Goal: Task Accomplishment & Management: Use online tool/utility

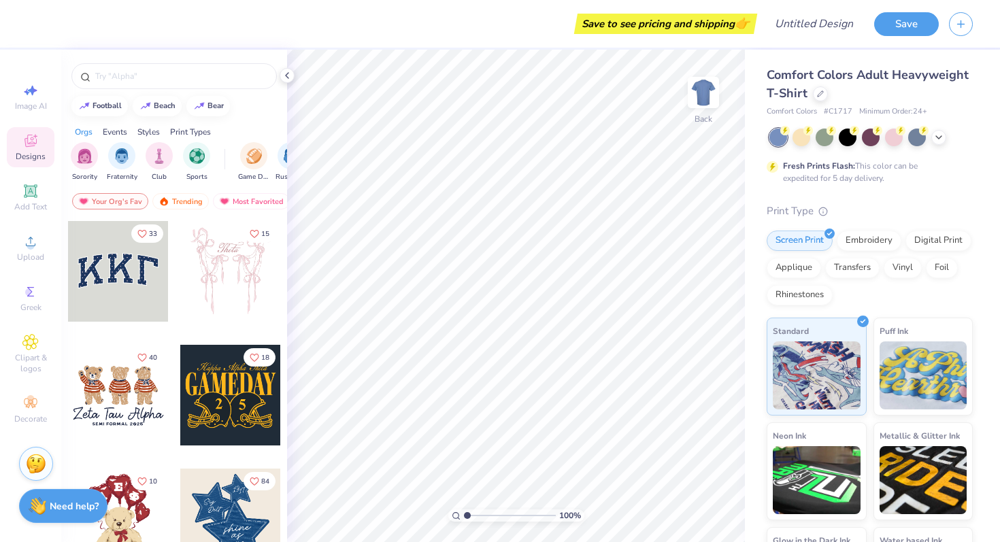
click at [833, 42] on div "Design Title" at bounding box center [814, 24] width 100 height 48
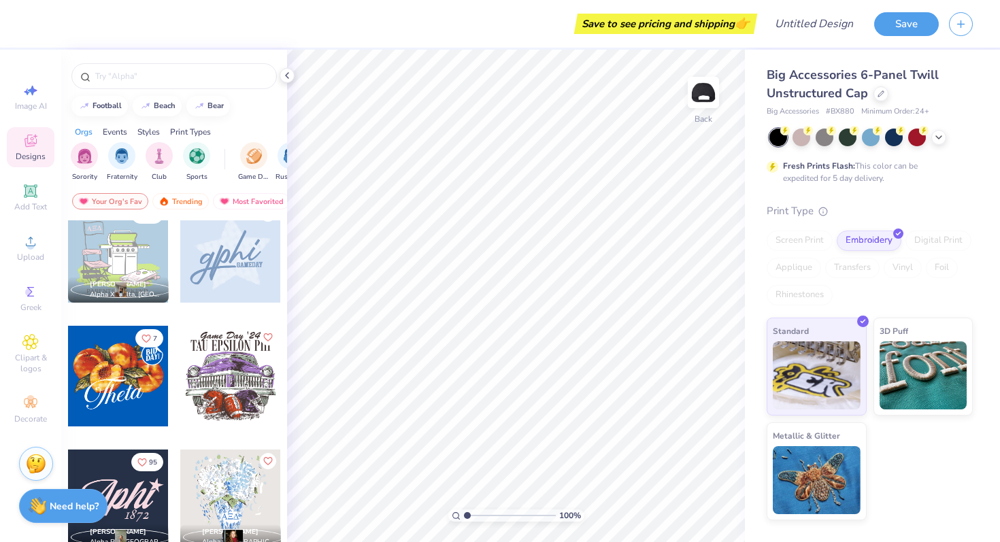
scroll to position [880, 0]
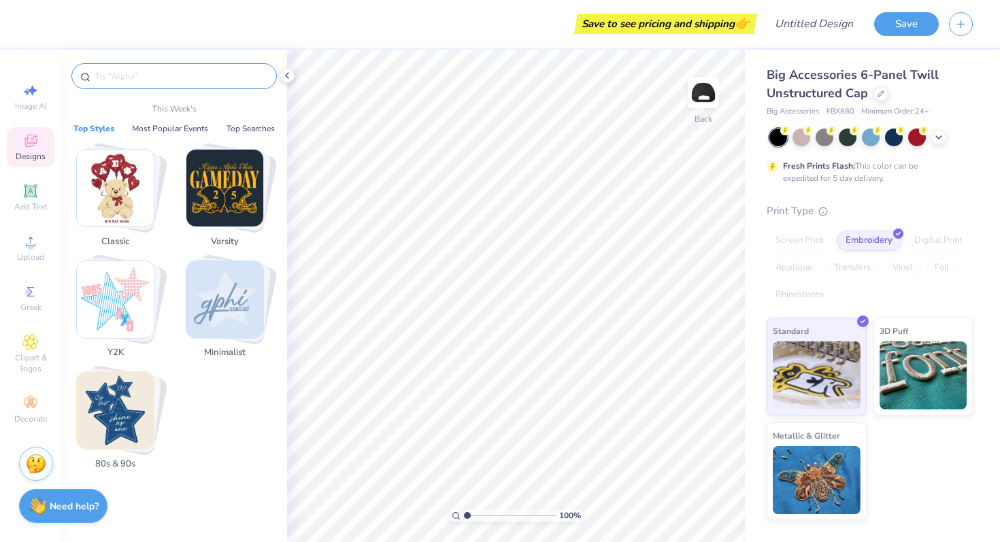
click at [133, 82] on input "text" at bounding box center [181, 76] width 174 height 14
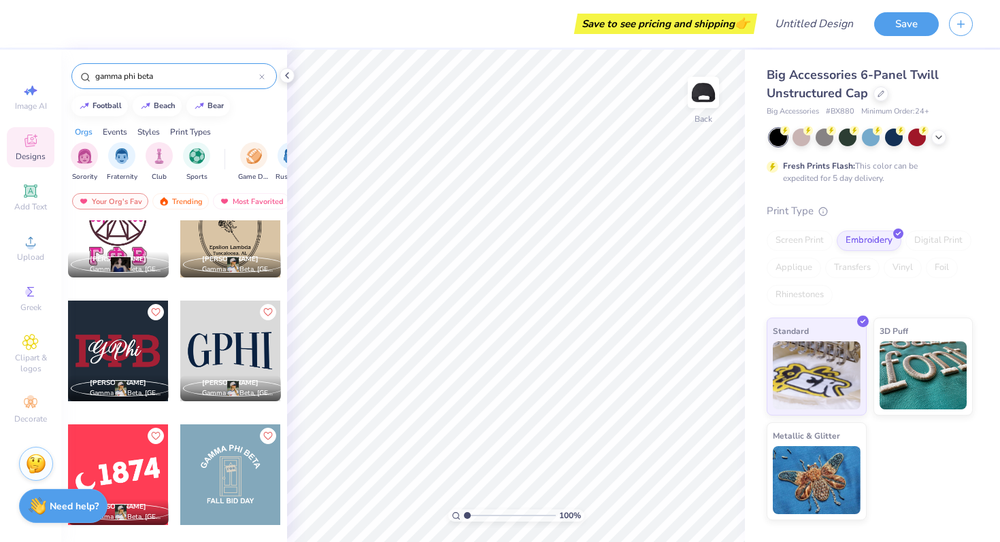
scroll to position [1592, 0]
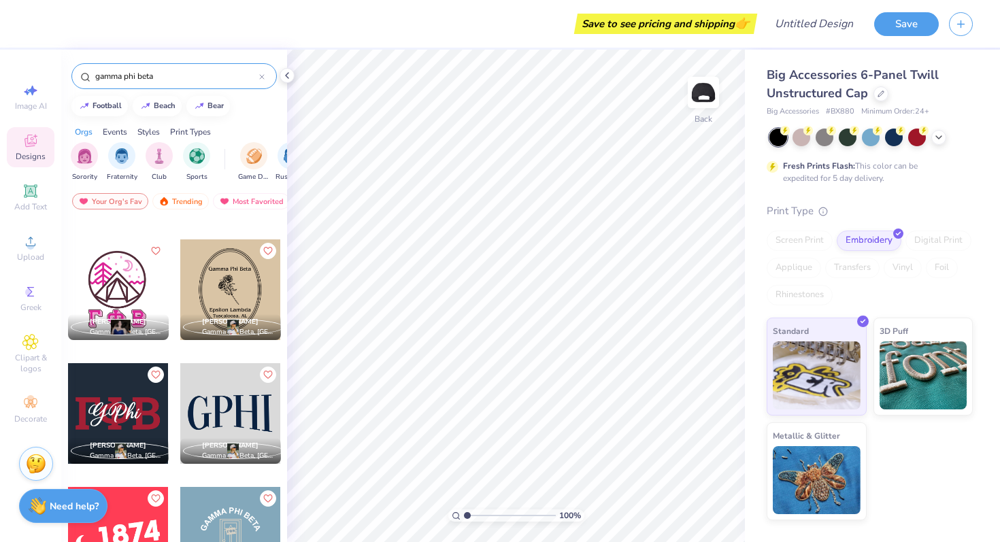
type input "gamma phi beta"
click at [67, 289] on div at bounding box center [17, 290] width 101 height 101
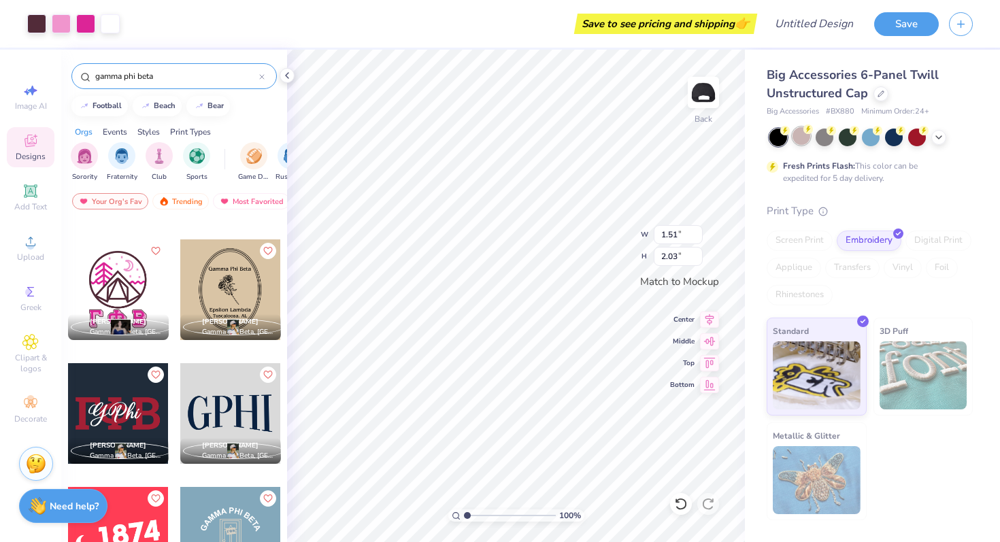
click at [804, 140] on div at bounding box center [802, 136] width 18 height 18
type input "1.67"
type input "2.24"
type input "1.81"
type input "2.43"
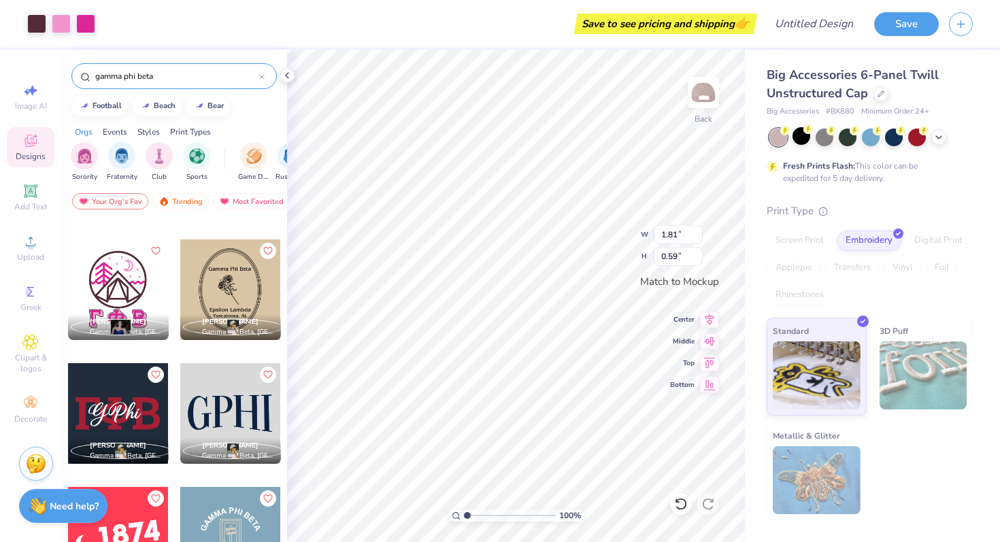
type input "2.46"
type input "0.81"
click at [699, 28] on div "Save to see pricing and shipping 👉" at bounding box center [666, 24] width 176 height 20
click at [759, 14] on div "Art colors Save to see pricing and shipping 👉 Design Title Save" at bounding box center [500, 24] width 1000 height 48
click at [951, 142] on div at bounding box center [871, 138] width 203 height 18
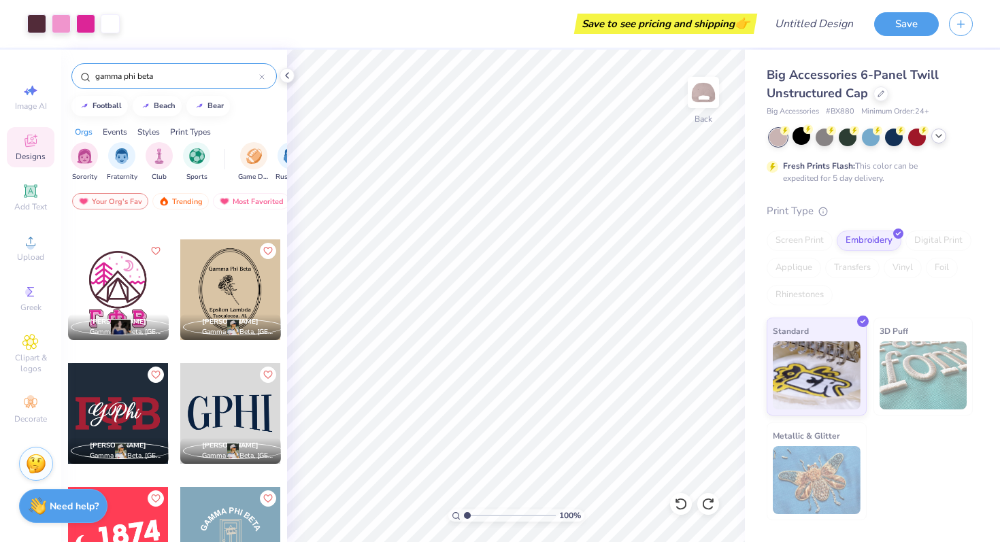
click at [942, 138] on icon at bounding box center [939, 136] width 11 height 11
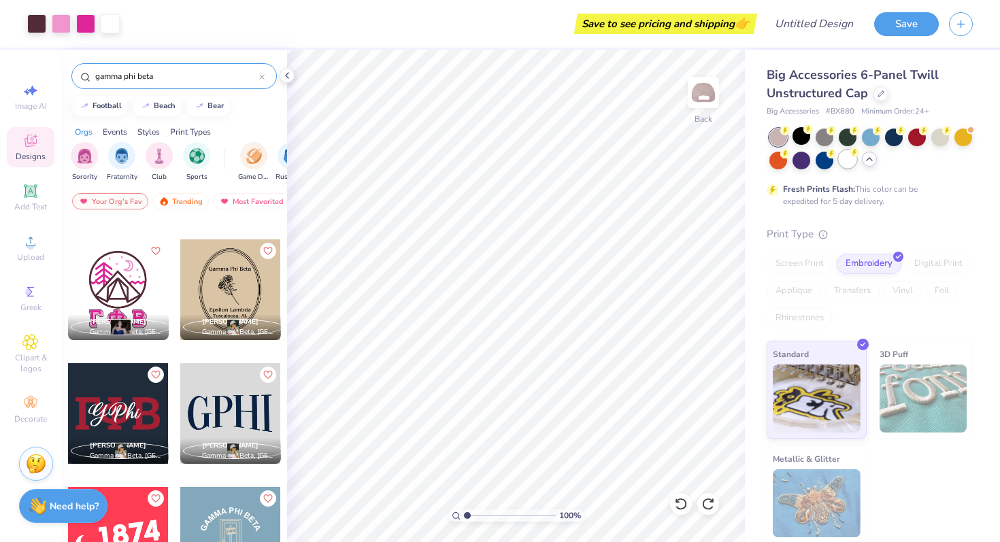
click at [857, 165] on div at bounding box center [848, 159] width 18 height 18
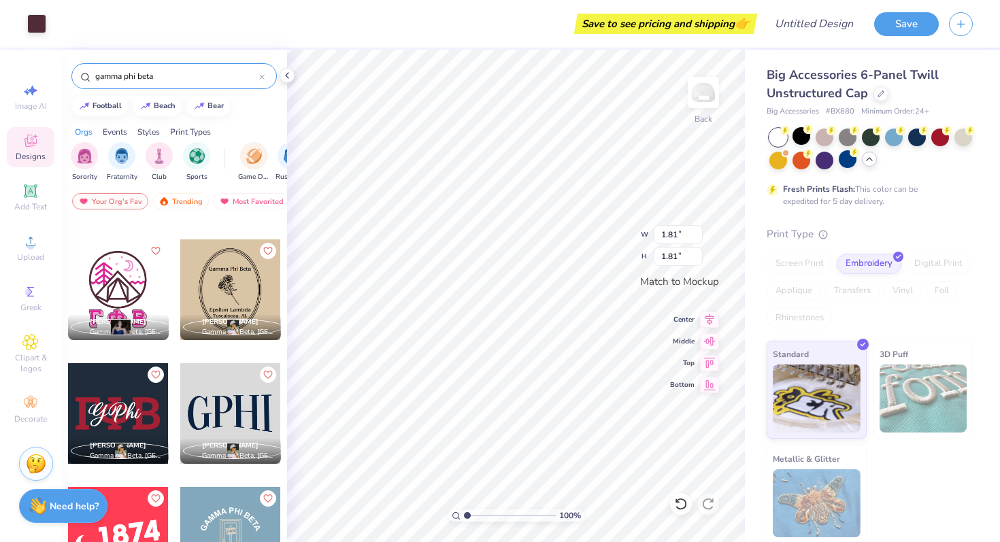
type input "0.56"
type input "0.76"
type input "1.43"
type input "1.04"
type input "1.30"
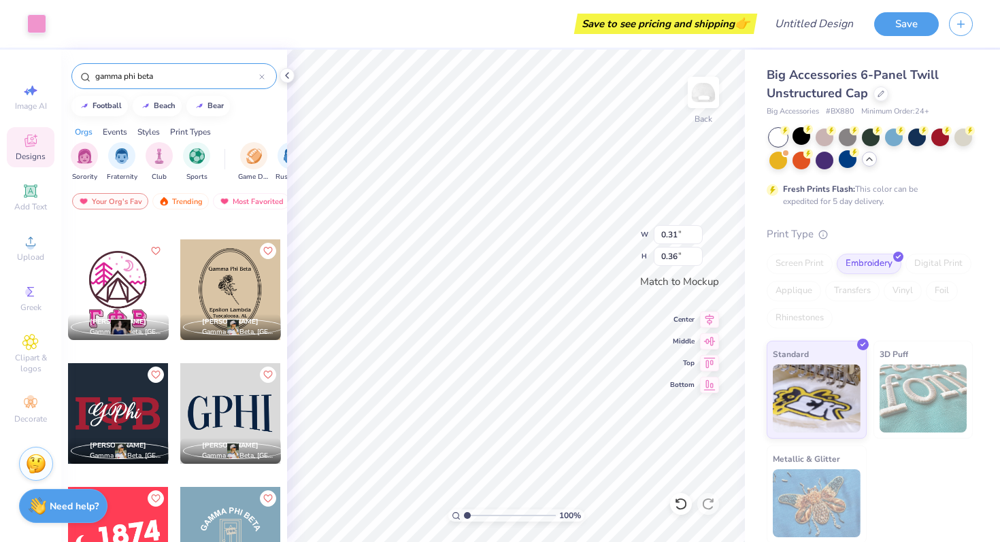
type input "0.86"
click at [36, 25] on div at bounding box center [36, 22] width 19 height 19
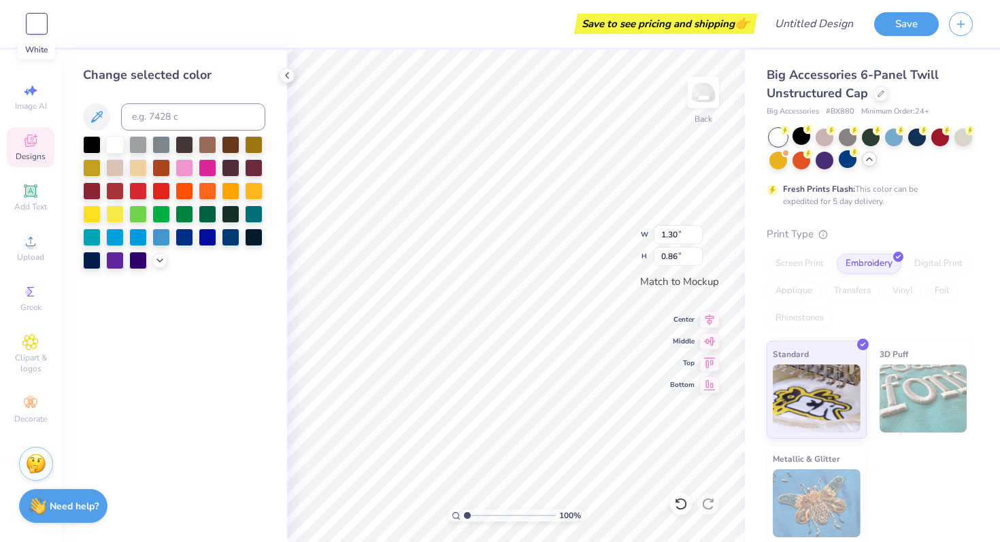
click at [36, 25] on div at bounding box center [36, 23] width 19 height 19
click at [100, 142] on div at bounding box center [92, 144] width 18 height 18
click at [116, 146] on div at bounding box center [115, 144] width 18 height 18
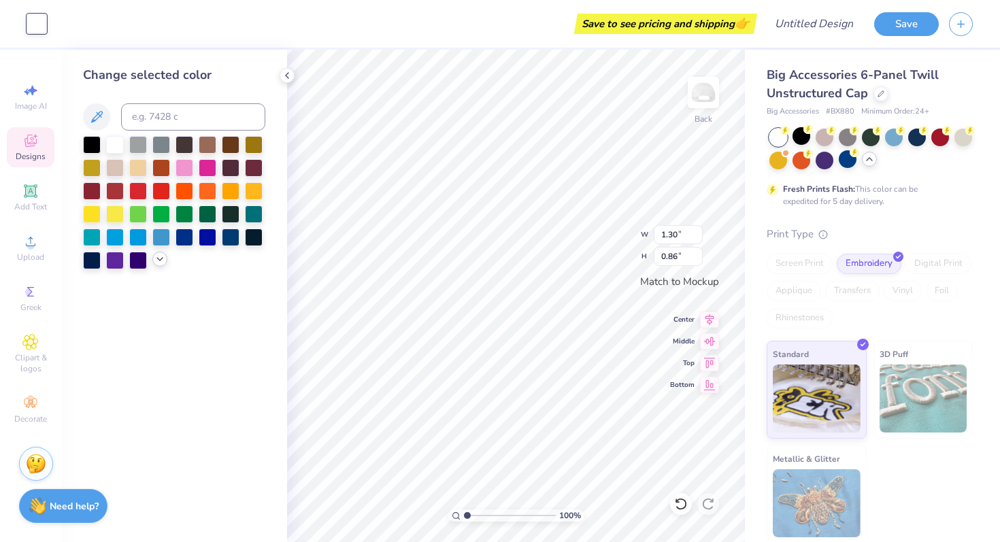
click at [157, 261] on icon at bounding box center [159, 259] width 11 height 11
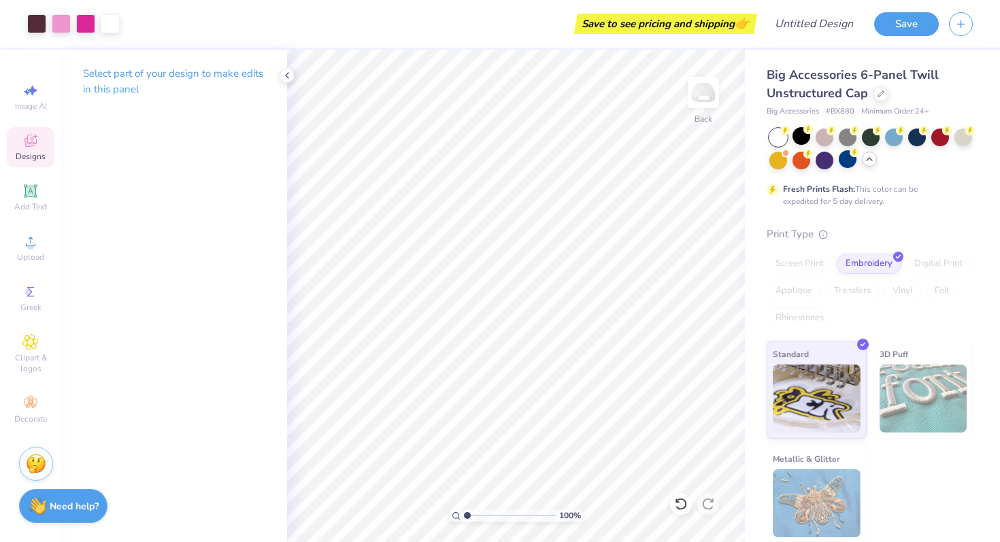
click at [42, 136] on div "Designs" at bounding box center [31, 147] width 48 height 40
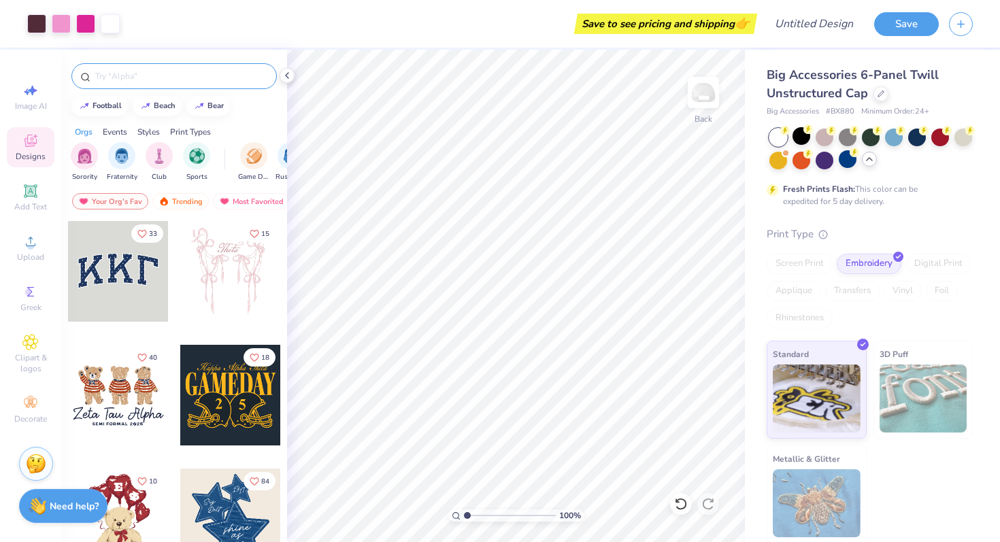
click at [140, 80] on input "text" at bounding box center [181, 76] width 174 height 14
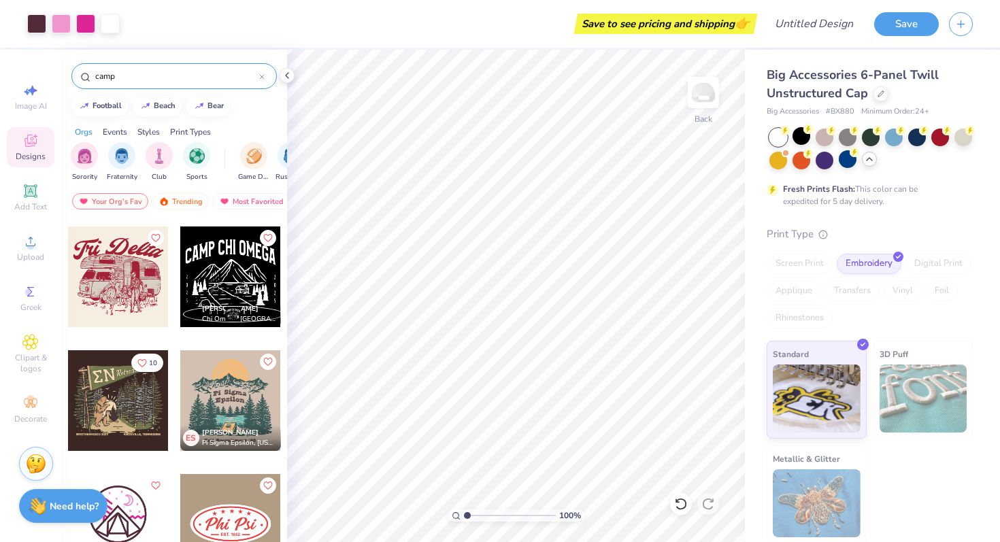
scroll to position [140, 0]
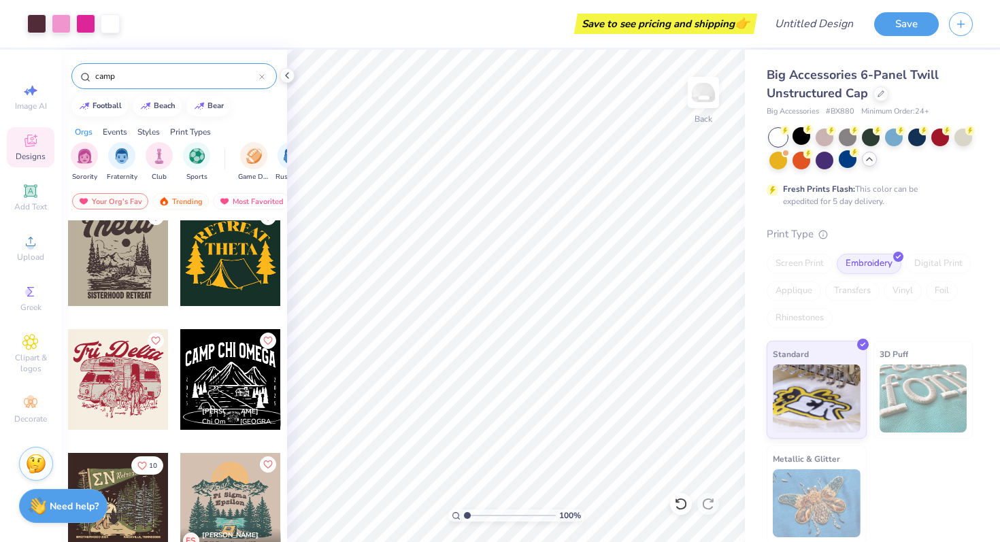
type input "camp"
click at [214, 276] on div at bounding box center [230, 256] width 101 height 101
type input "1.81"
click at [238, 280] on div at bounding box center [230, 256] width 101 height 101
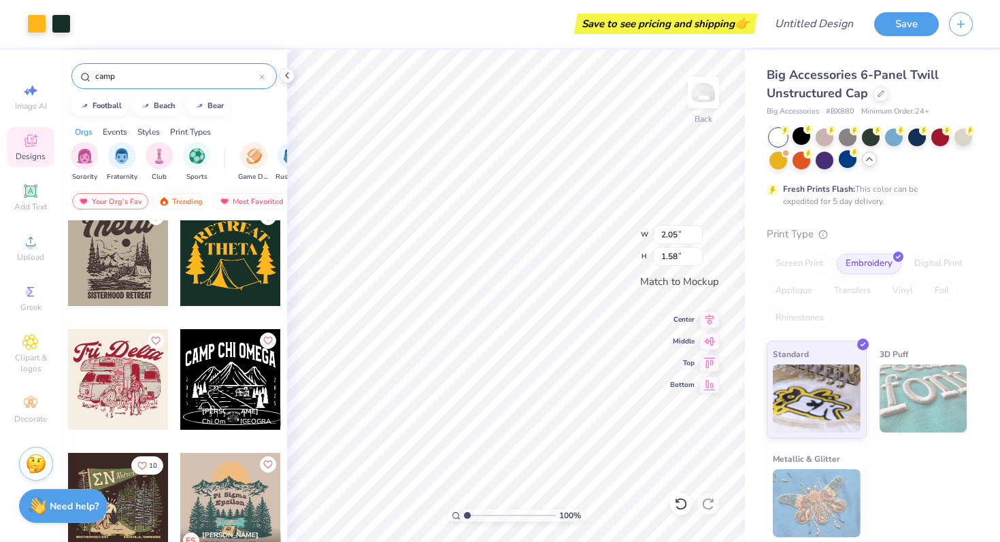
type input "2.05"
type input "1.58"
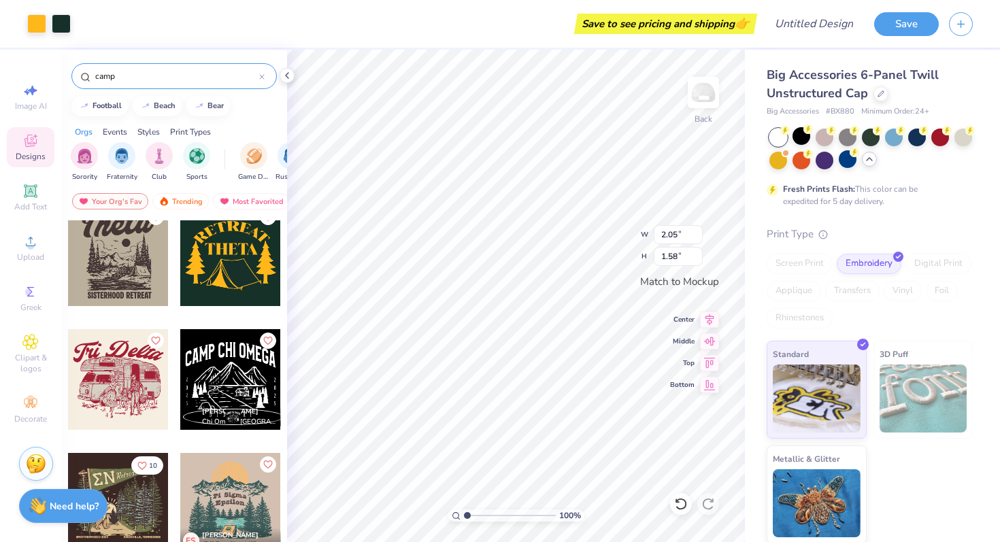
type input "3.23"
type input "2.48"
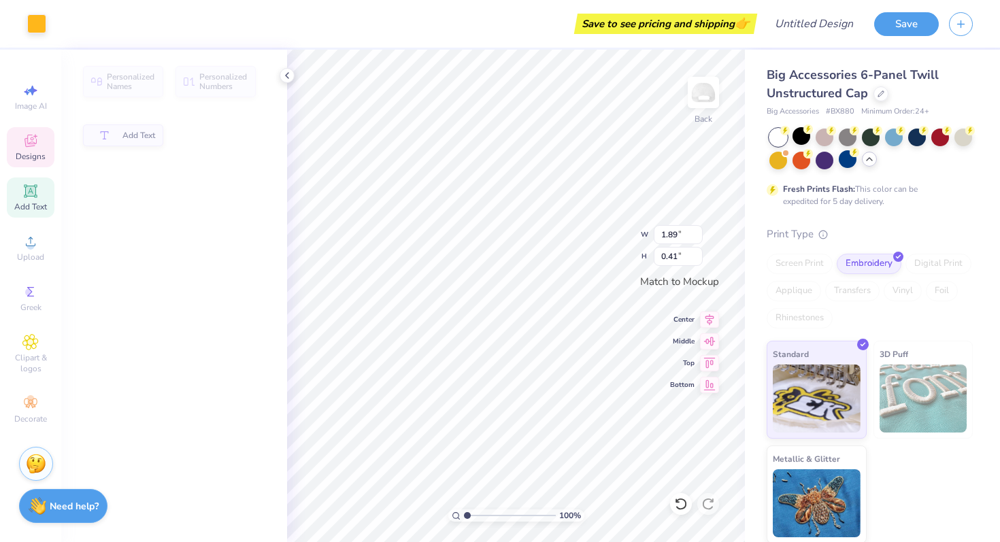
type input "1.89"
type input "0.41"
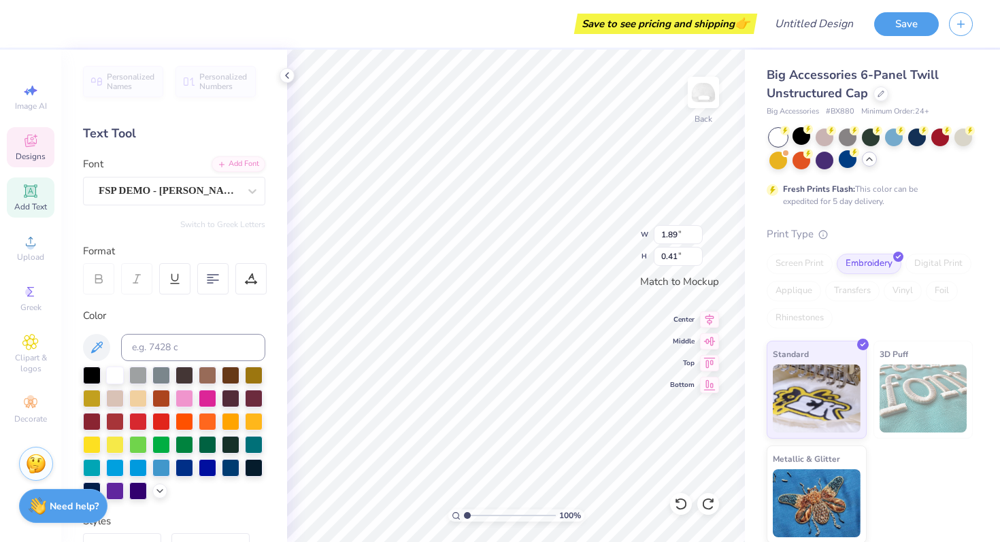
scroll to position [11, 3]
type textarea "T"
type textarea "GPHI"
click at [216, 402] on div at bounding box center [208, 398] width 18 height 18
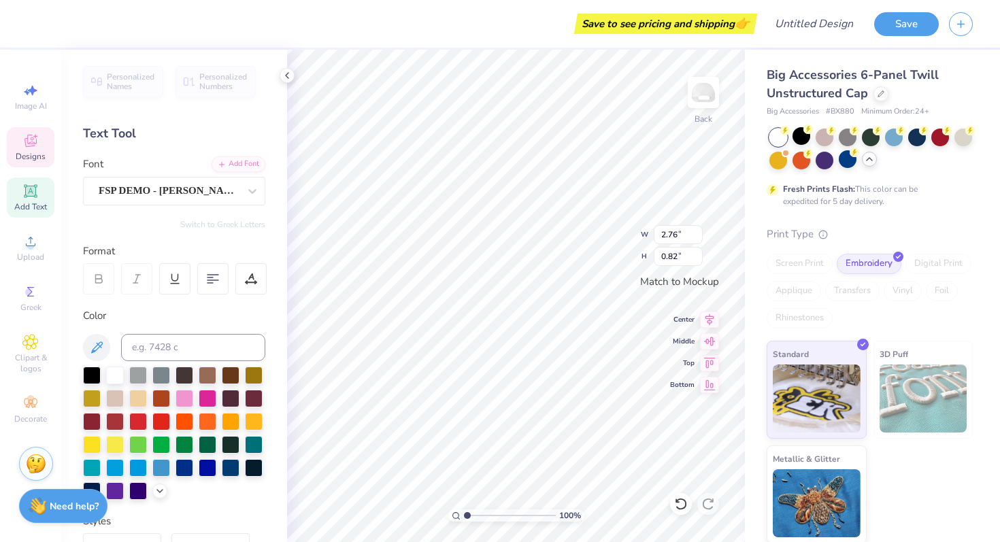
type input "1.45"
type input "0.42"
click at [216, 404] on div at bounding box center [208, 398] width 18 height 18
type input "0.70"
type input "1.54"
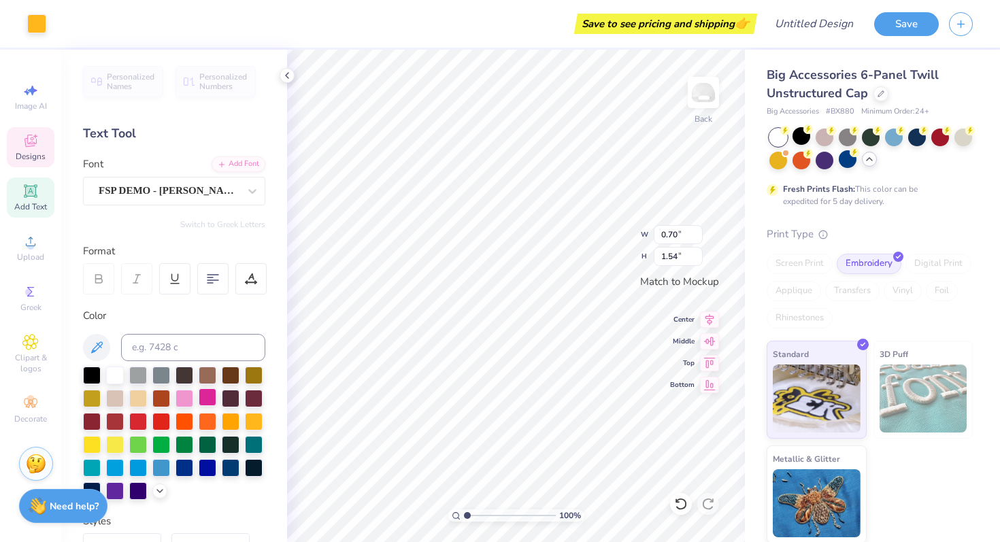
click at [216, 395] on div at bounding box center [208, 398] width 18 height 18
click at [216, 399] on div at bounding box center [208, 398] width 18 height 18
click at [216, 397] on div at bounding box center [208, 398] width 18 height 18
click at [216, 391] on div at bounding box center [208, 398] width 18 height 18
click at [216, 398] on div at bounding box center [208, 398] width 18 height 18
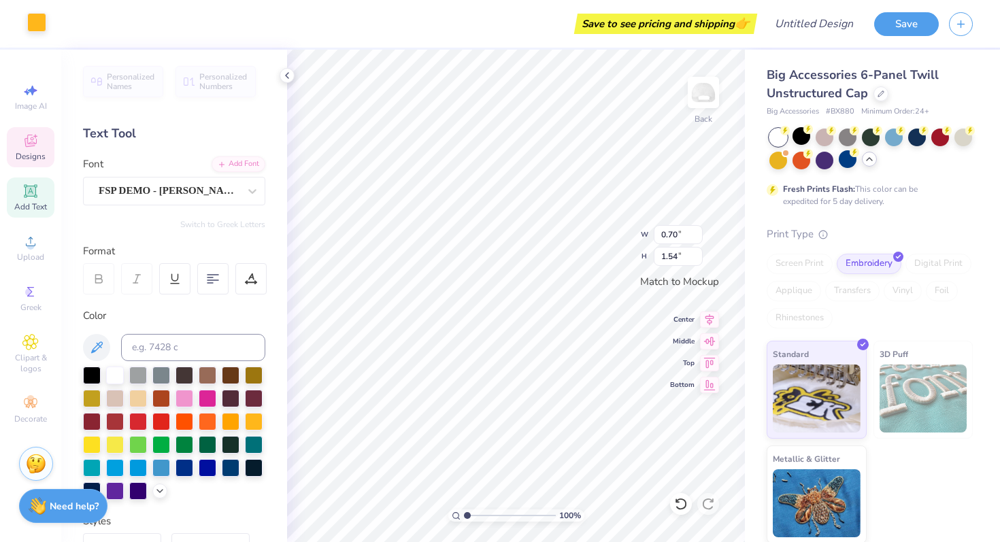
click at [33, 24] on div at bounding box center [36, 22] width 19 height 19
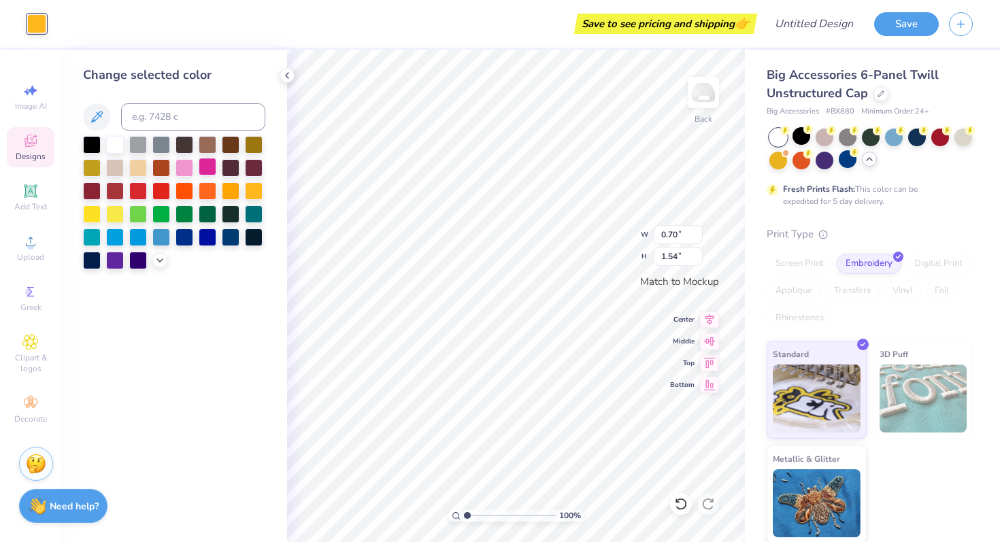
click at [202, 170] on div at bounding box center [208, 167] width 18 height 18
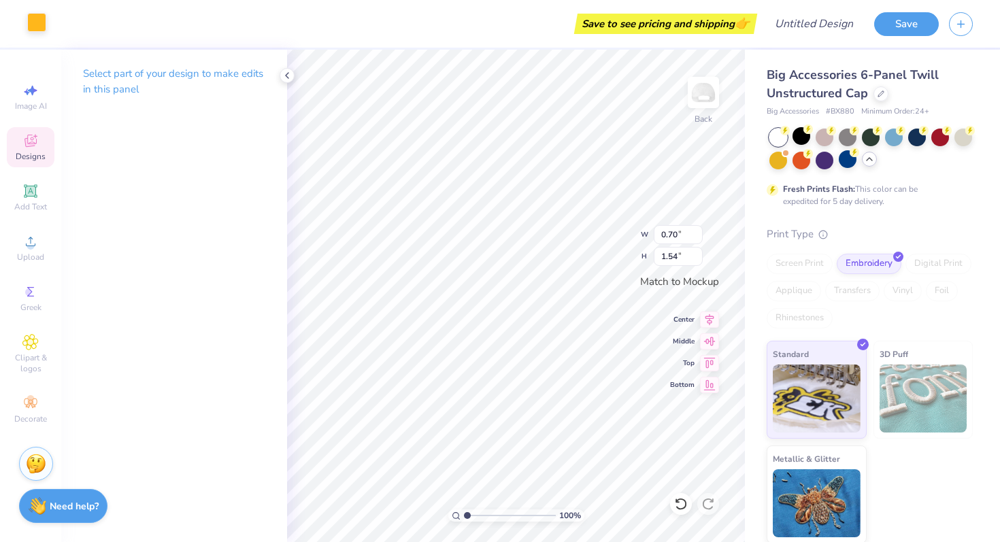
click at [42, 18] on div at bounding box center [36, 22] width 19 height 19
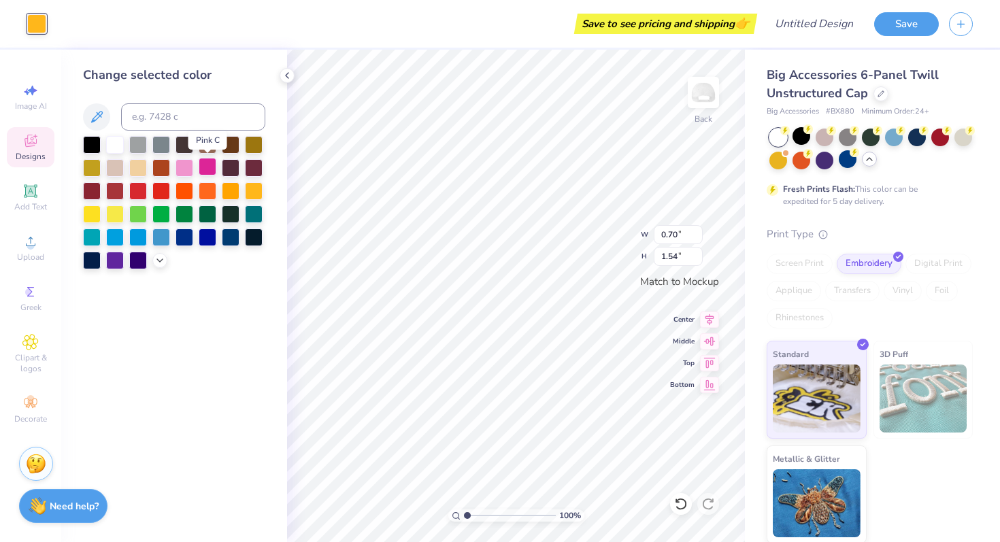
click at [209, 172] on div at bounding box center [208, 167] width 18 height 18
type input "2.20"
type input "1.14"
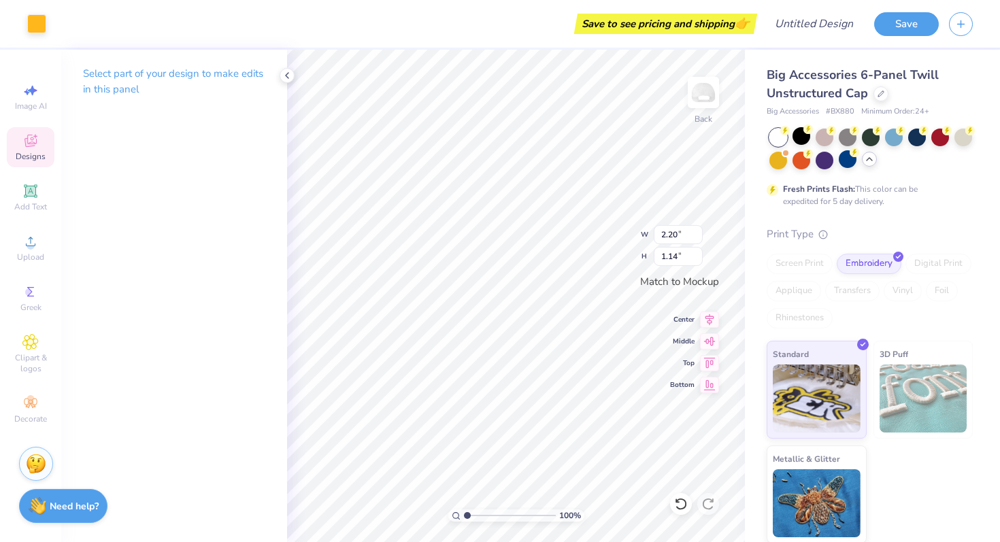
type input "2.76"
type input "0.82"
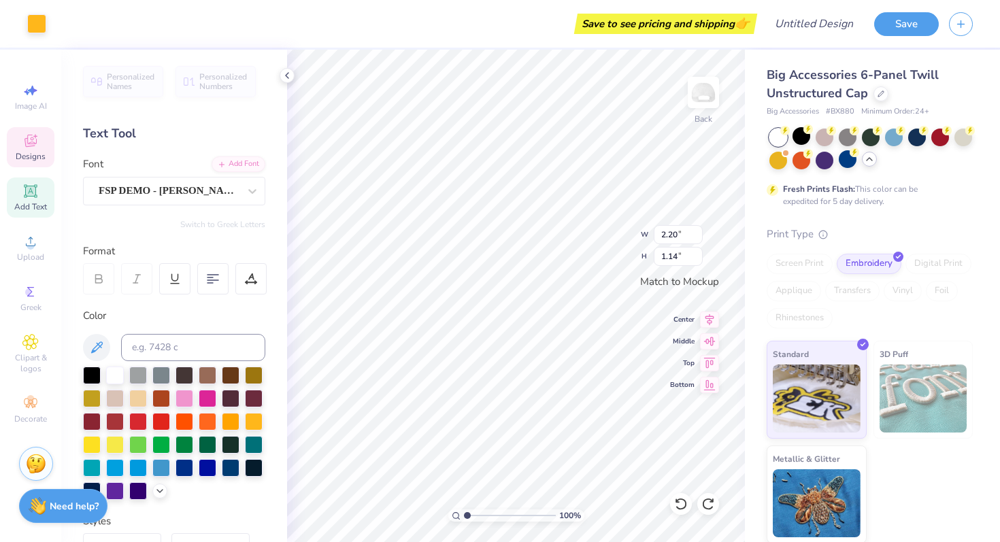
type input "1.45"
type input "0.42"
click at [39, 140] on div "Designs" at bounding box center [31, 147] width 48 height 40
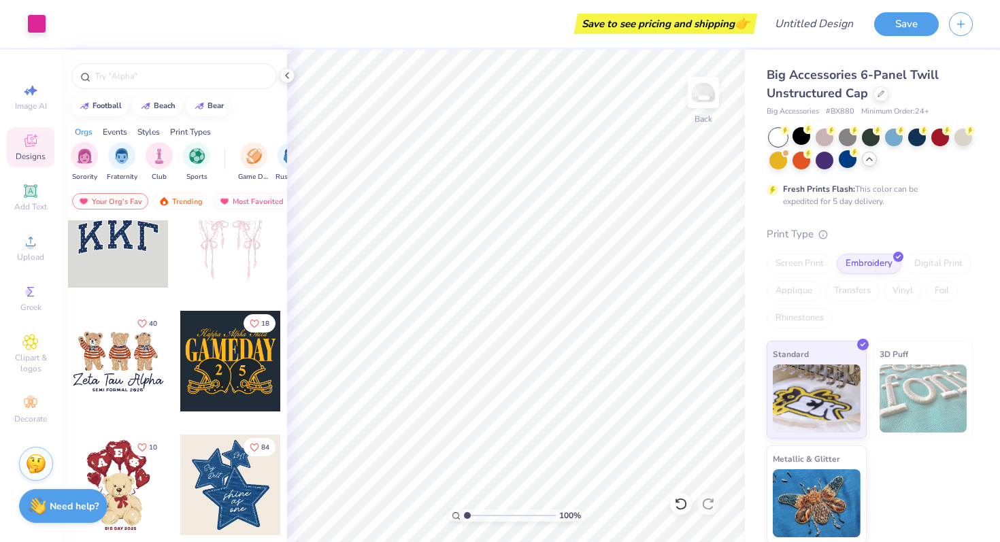
scroll to position [0, 0]
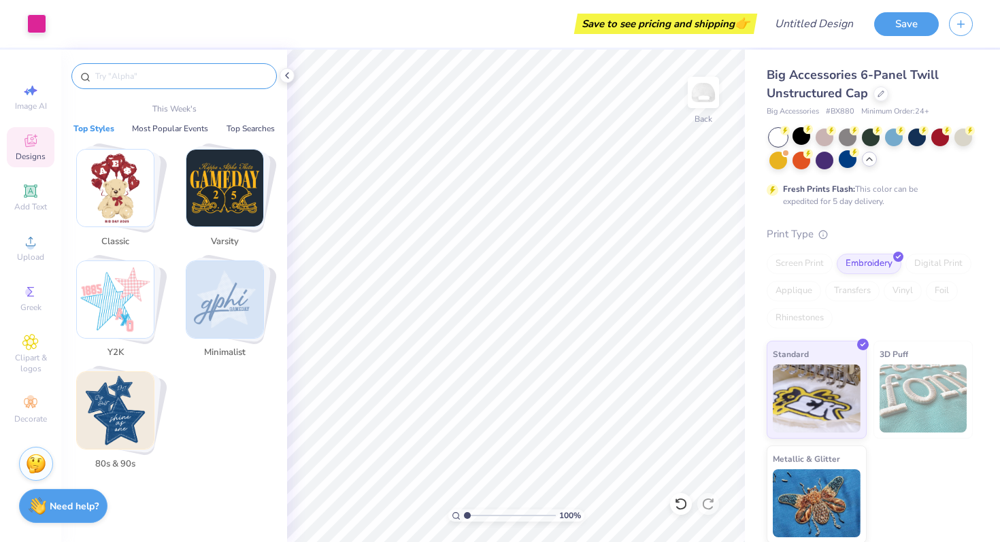
click at [151, 76] on input "text" at bounding box center [181, 76] width 174 height 14
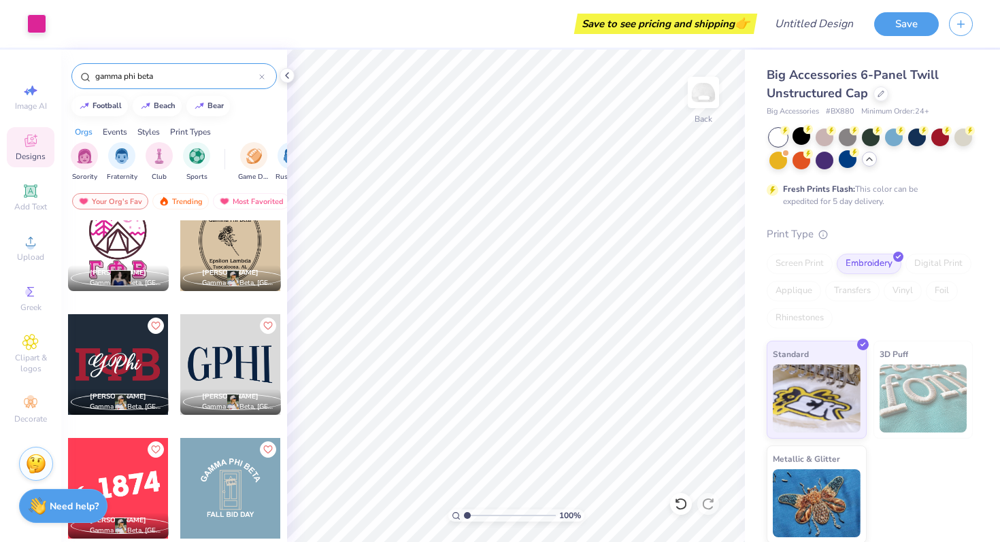
scroll to position [1628, 0]
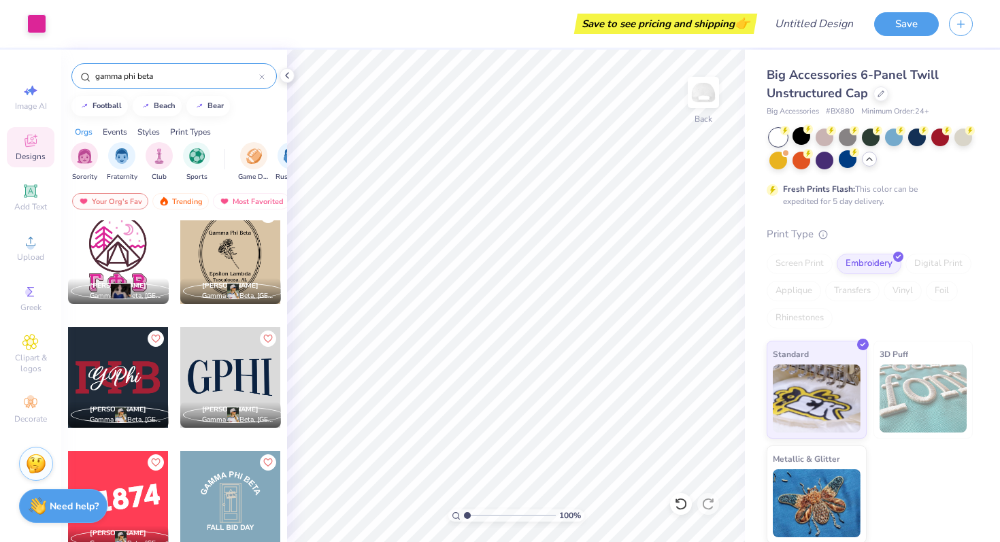
type input "gamma phi beta"
click at [124, 257] on div at bounding box center [118, 253] width 101 height 101
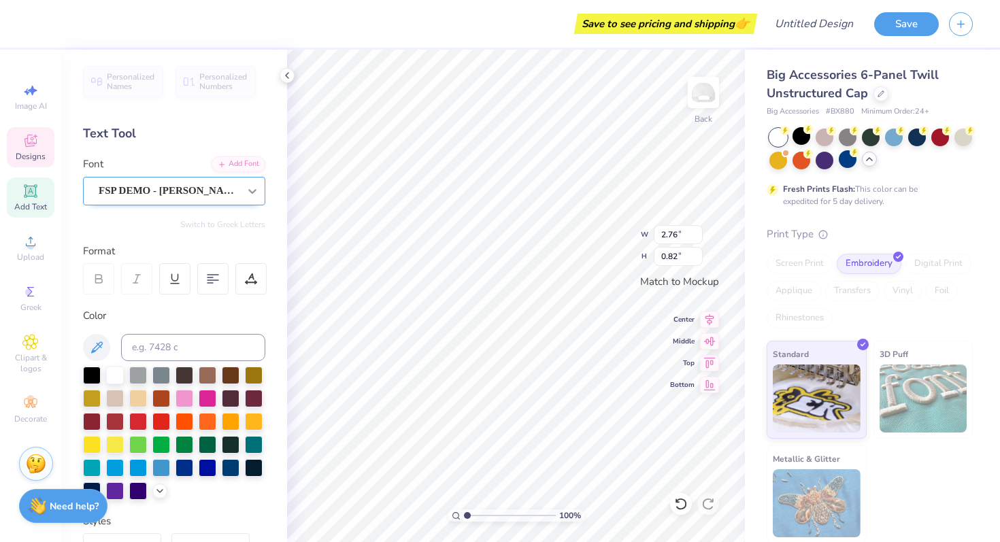
scroll to position [11, 2]
type textarea "GPHI RETREAT"
type input "1.51"
type input "1.90"
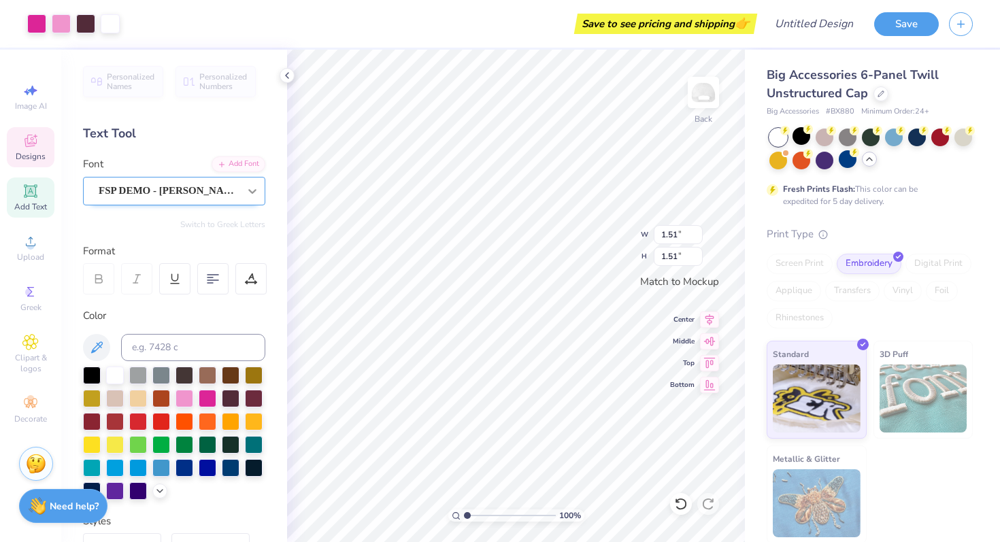
type input "1.90"
type input "2.02"
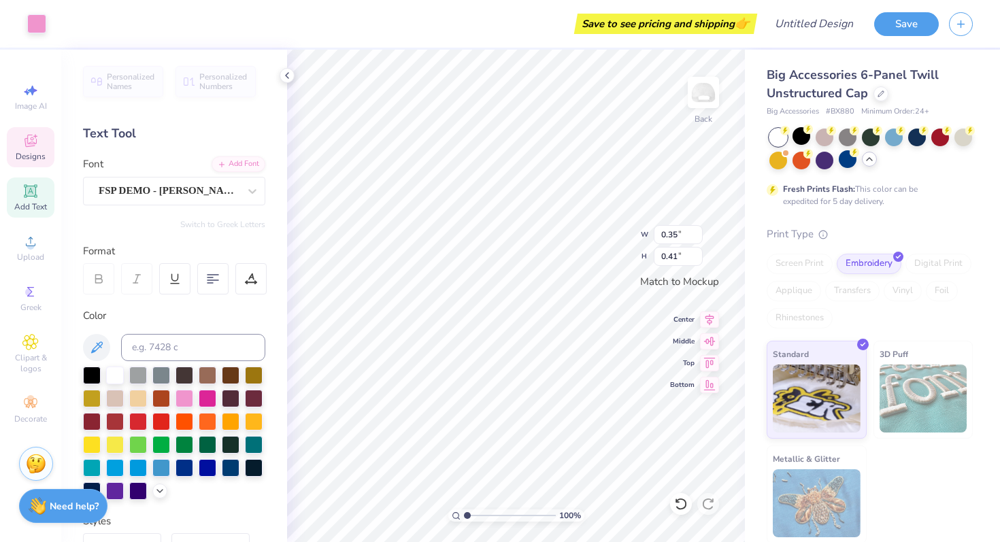
type input "0.55"
type input "0.63"
type input "4.05"
type input "1.05"
click at [30, 155] on span "Designs" at bounding box center [31, 156] width 30 height 11
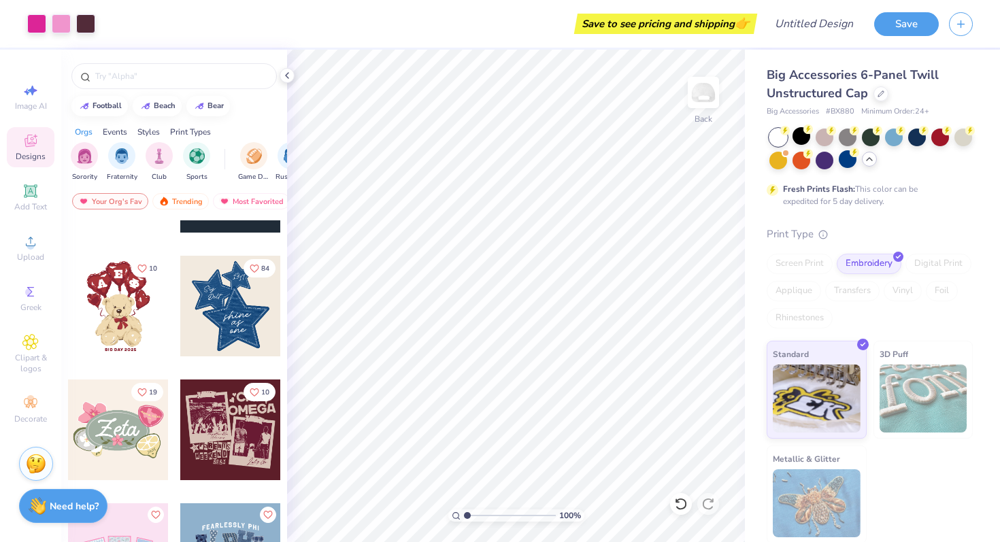
scroll to position [267, 0]
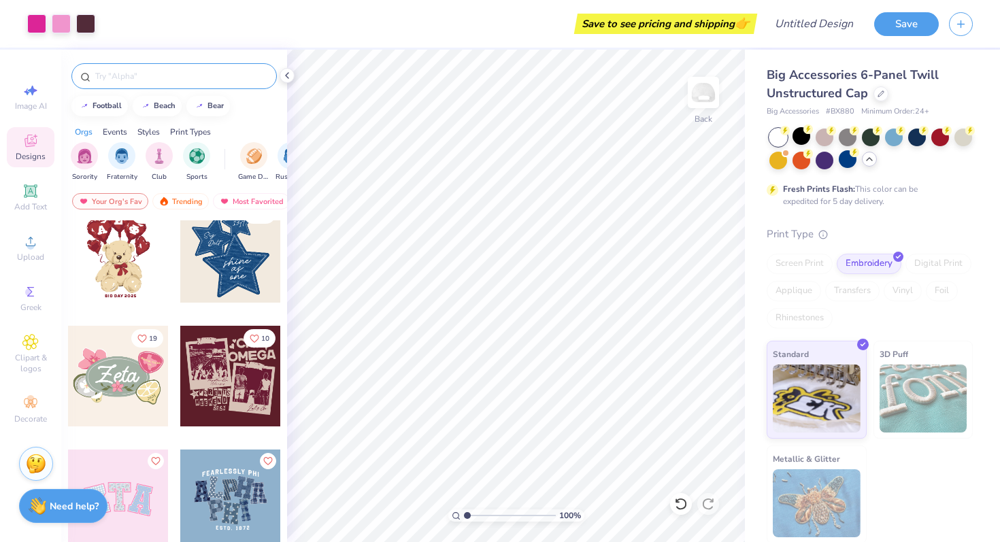
click at [145, 68] on div at bounding box center [174, 76] width 206 height 26
click at [144, 68] on div at bounding box center [174, 76] width 206 height 26
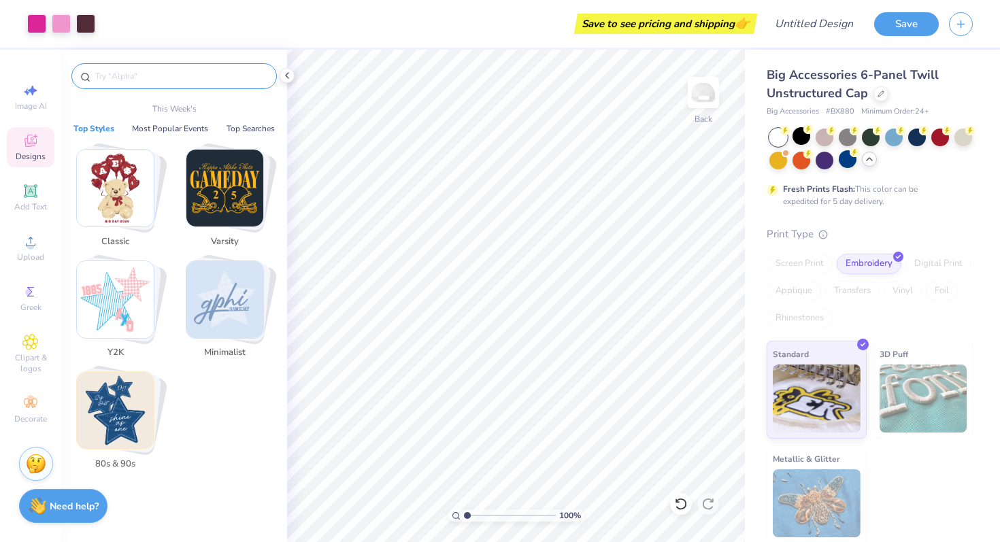
click at [144, 74] on input "text" at bounding box center [181, 76] width 174 height 14
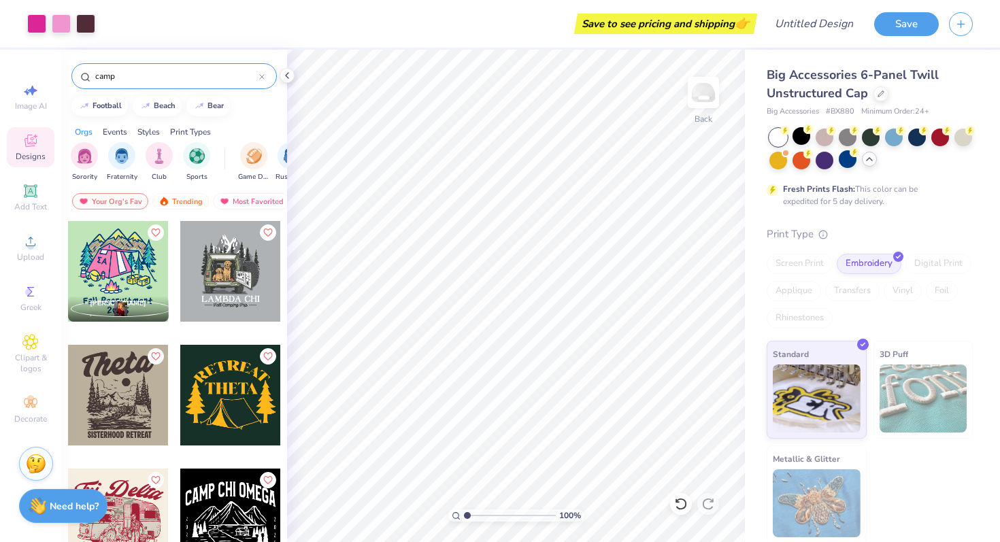
type input "camp"
click at [227, 405] on div at bounding box center [230, 395] width 101 height 101
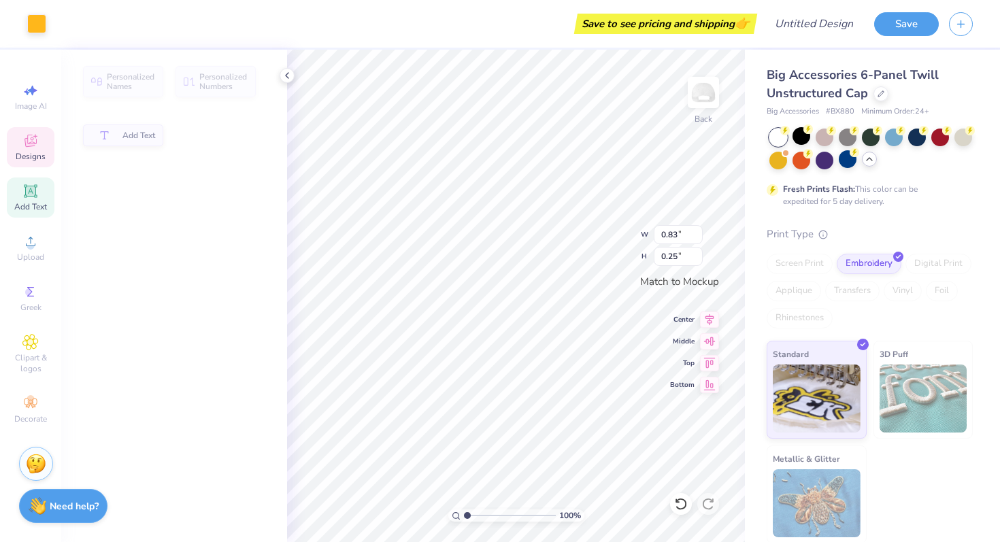
type input "0.83"
type input "0.25"
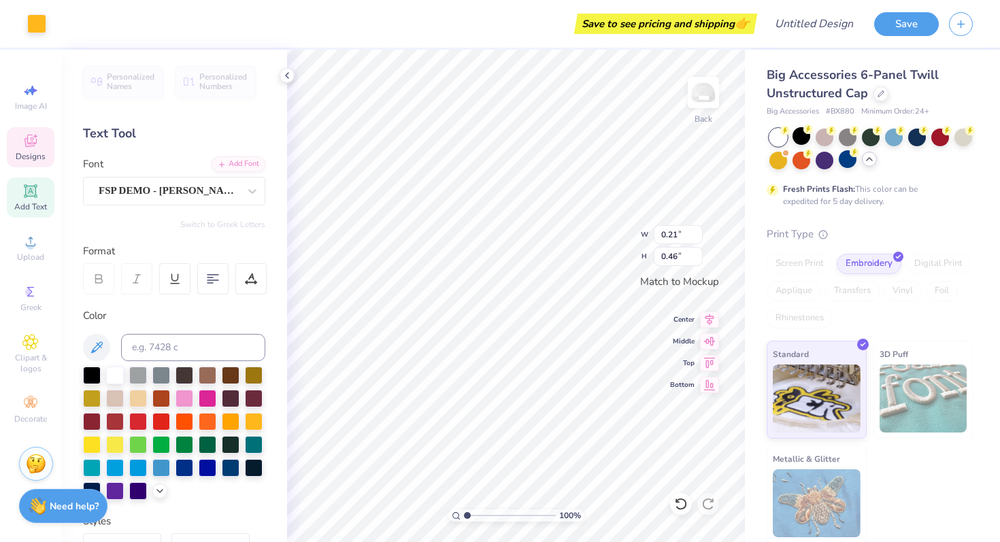
type input "0.57"
type input "1.24"
click at [38, 18] on div at bounding box center [36, 22] width 19 height 19
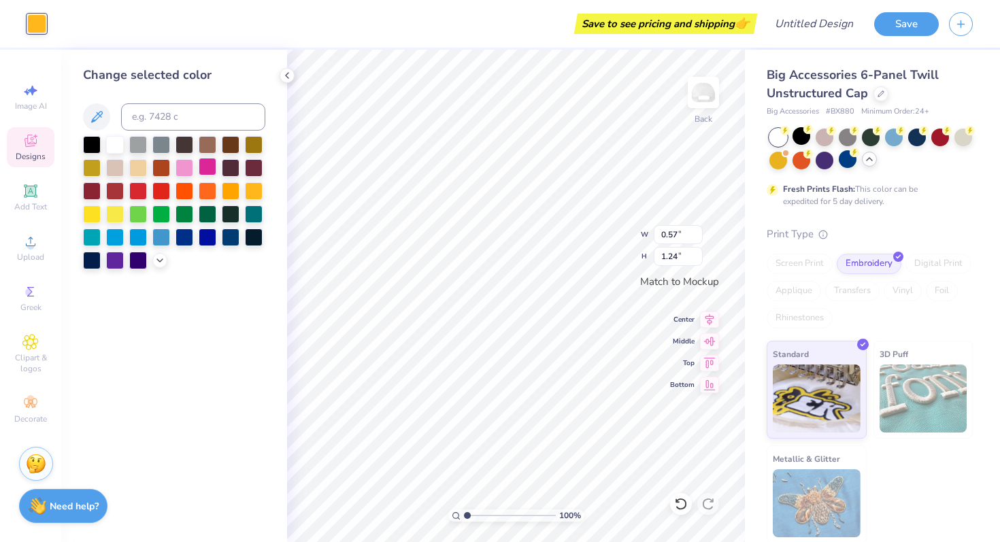
click at [204, 165] on div at bounding box center [208, 167] width 18 height 18
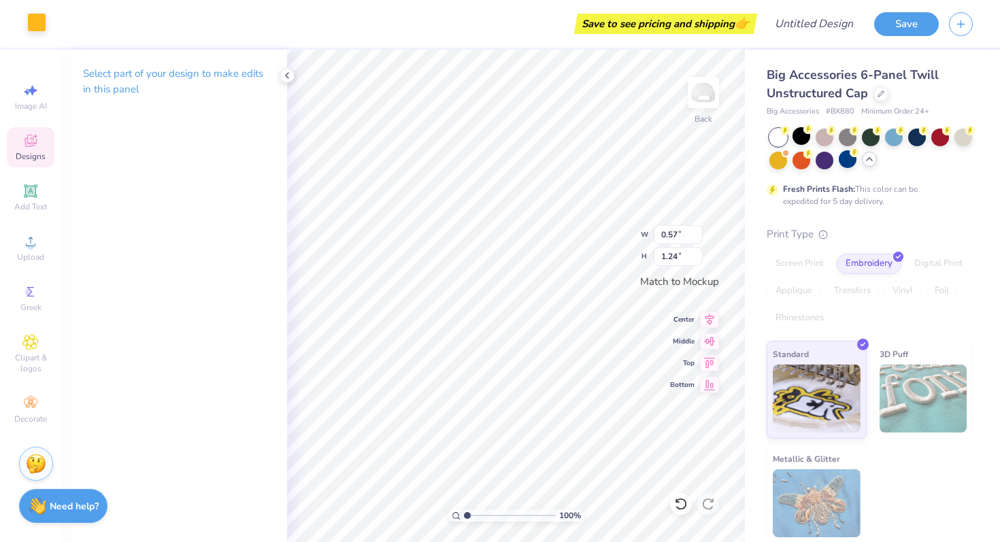
click at [35, 27] on div at bounding box center [36, 22] width 19 height 19
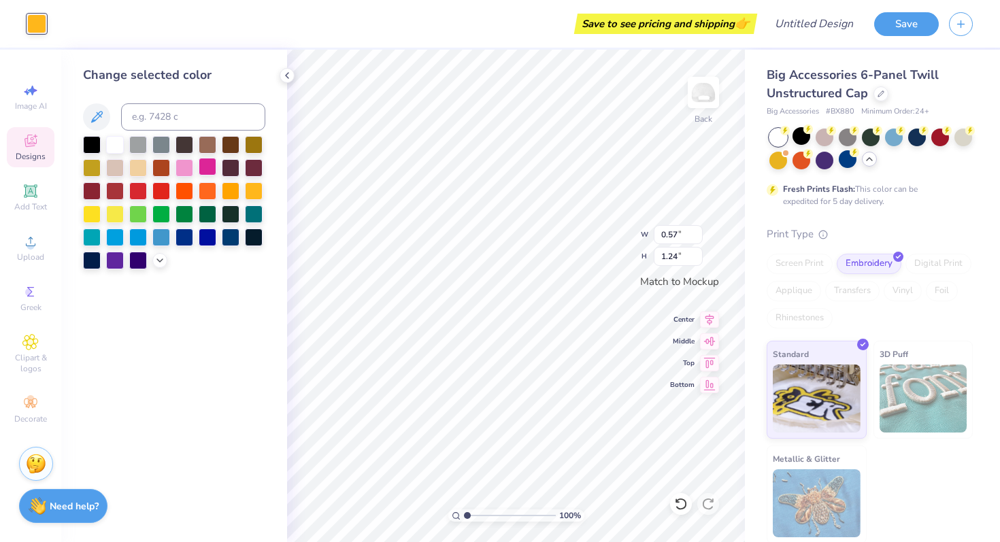
click at [205, 168] on div at bounding box center [208, 167] width 18 height 18
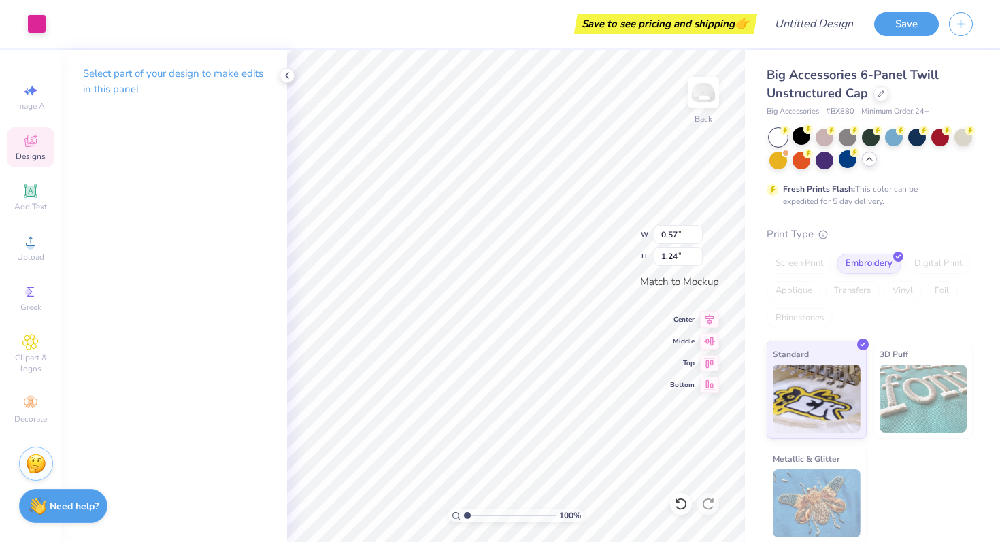
type input "0.34"
type input "0.73"
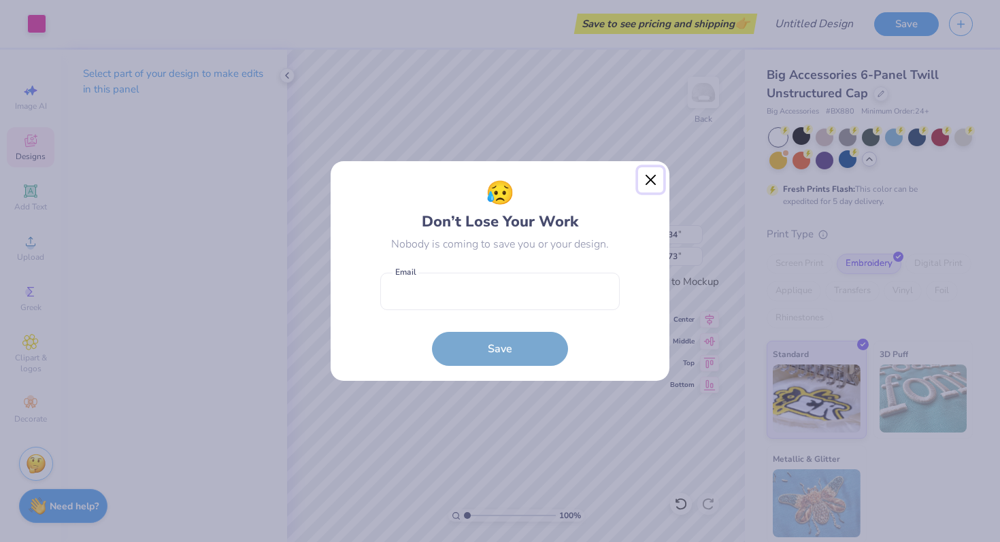
click at [648, 176] on button "Close" at bounding box center [651, 180] width 26 height 26
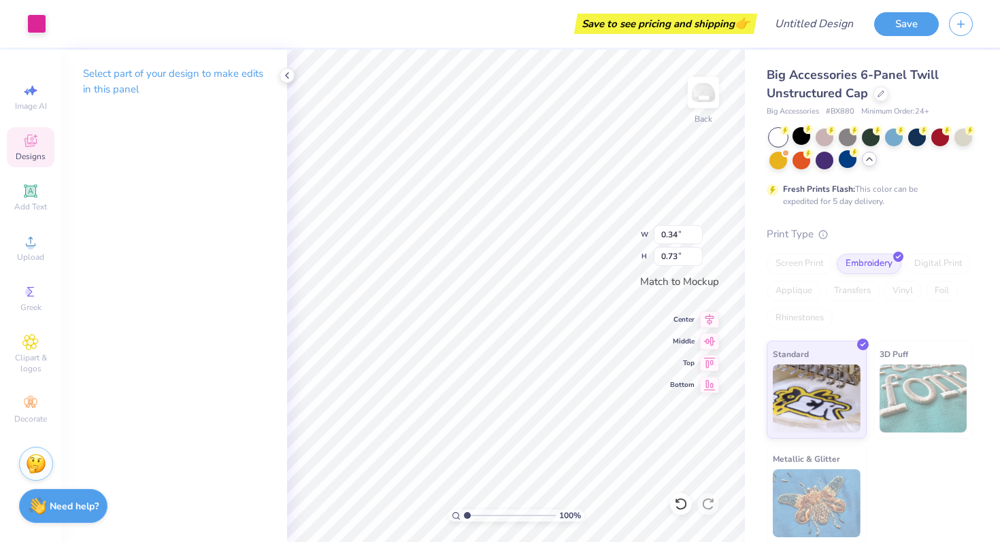
type input "0.48"
type input "1.05"
click at [39, 140] on div "Designs" at bounding box center [31, 147] width 48 height 40
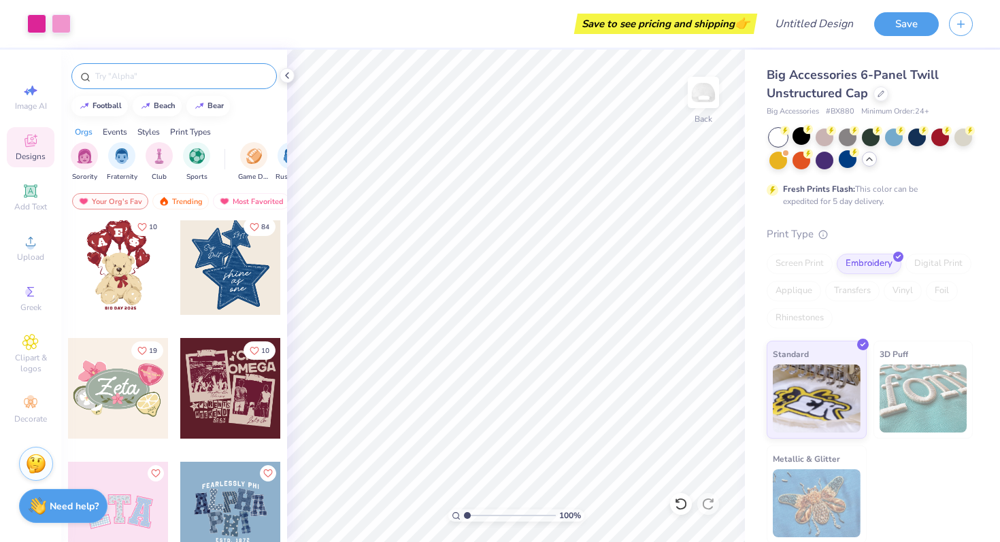
scroll to position [250, 0]
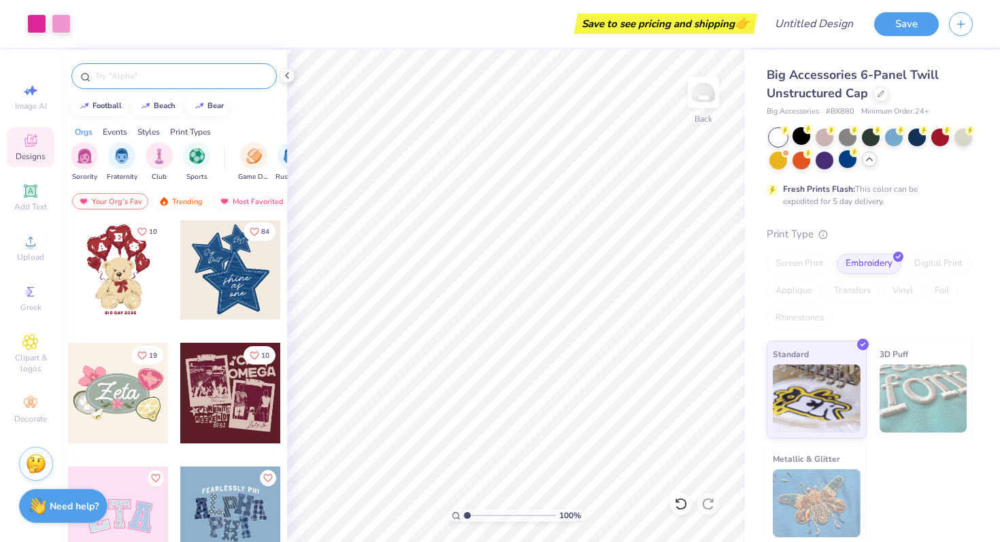
click at [152, 83] on div at bounding box center [174, 76] width 206 height 26
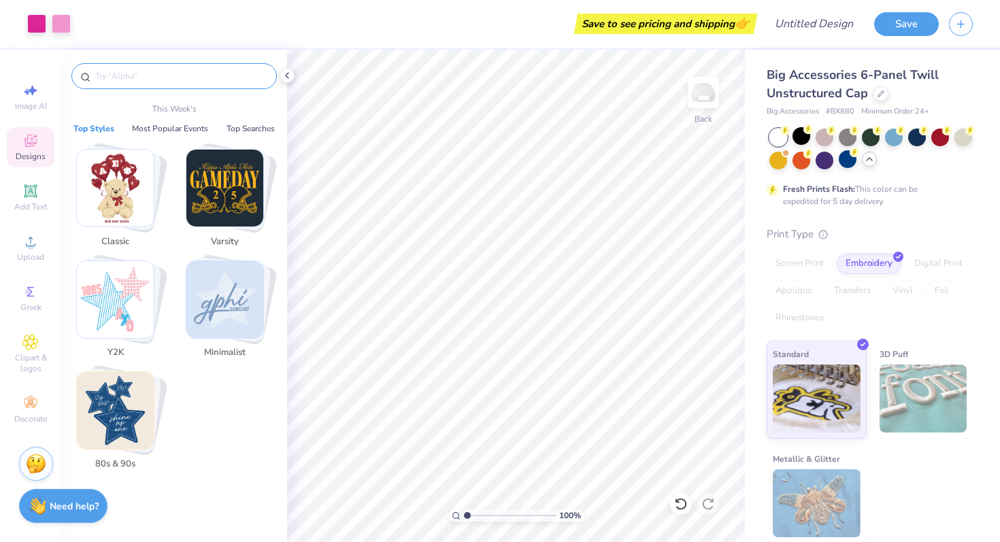
click at [143, 76] on input "text" at bounding box center [181, 76] width 174 height 14
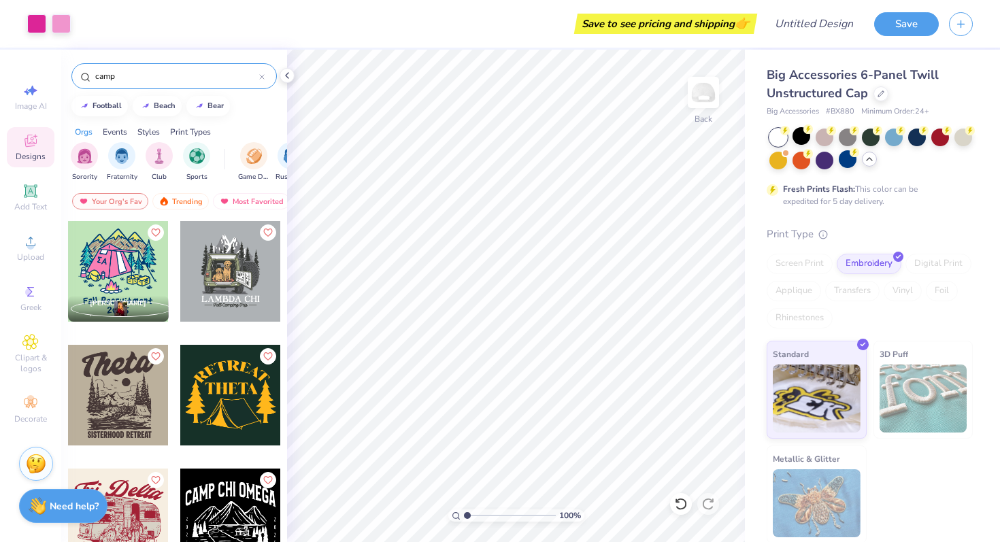
type input "camp"
click at [212, 368] on div at bounding box center [230, 395] width 101 height 101
